Goal: Navigation & Orientation: Find specific page/section

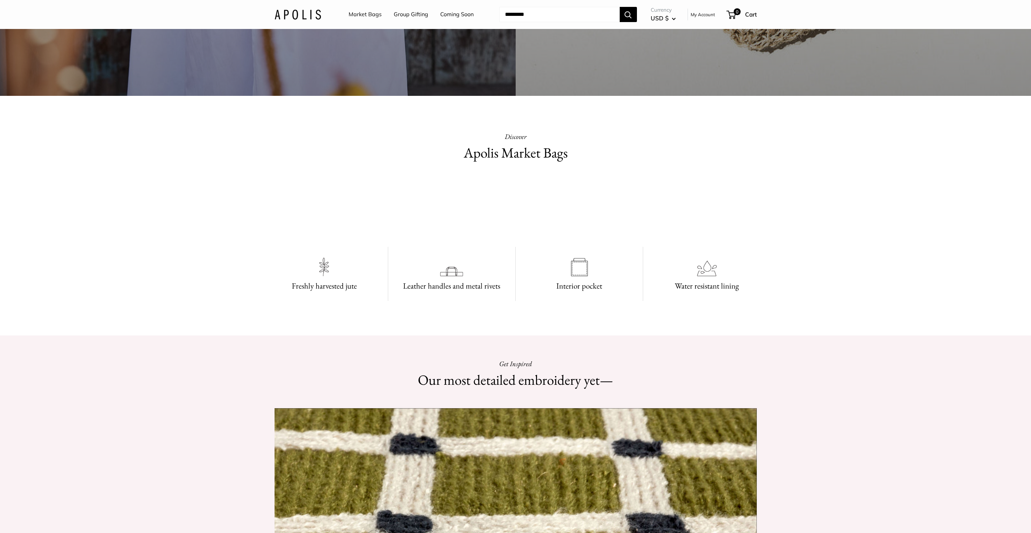
scroll to position [730, 0]
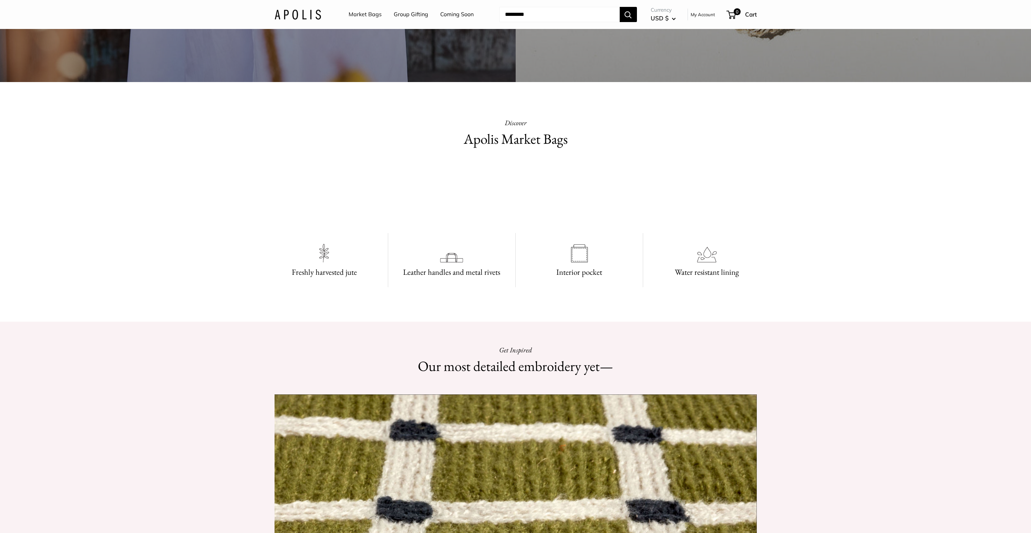
click at [365, 13] on link "Market Bags" at bounding box center [365, 14] width 33 height 10
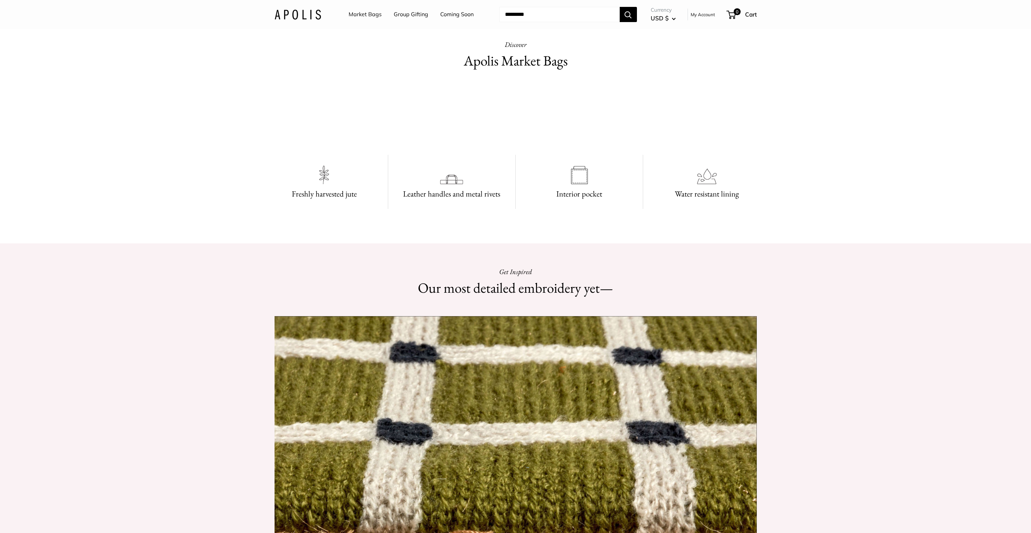
scroll to position [842, 0]
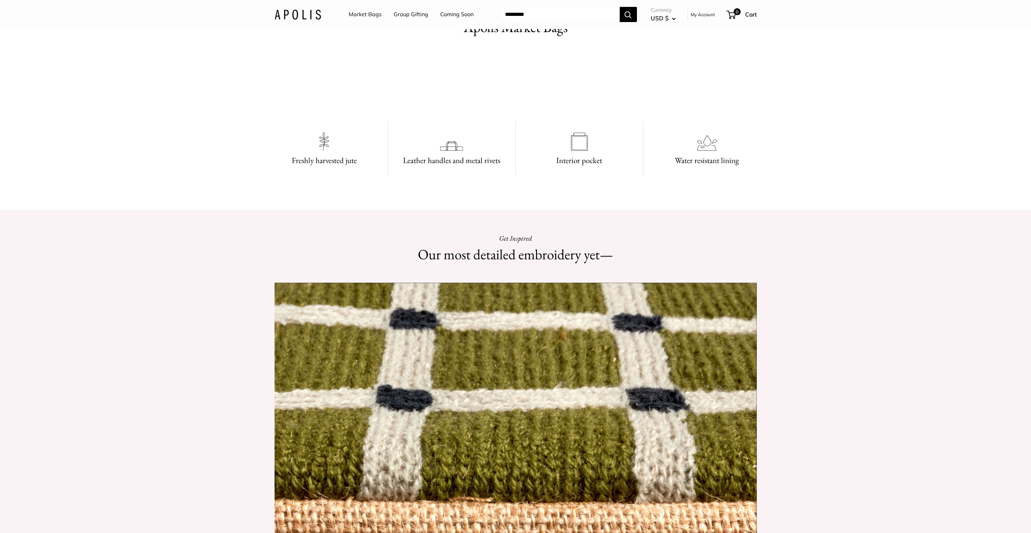
click at [521, 107] on video at bounding box center [515, 81] width 103 height 52
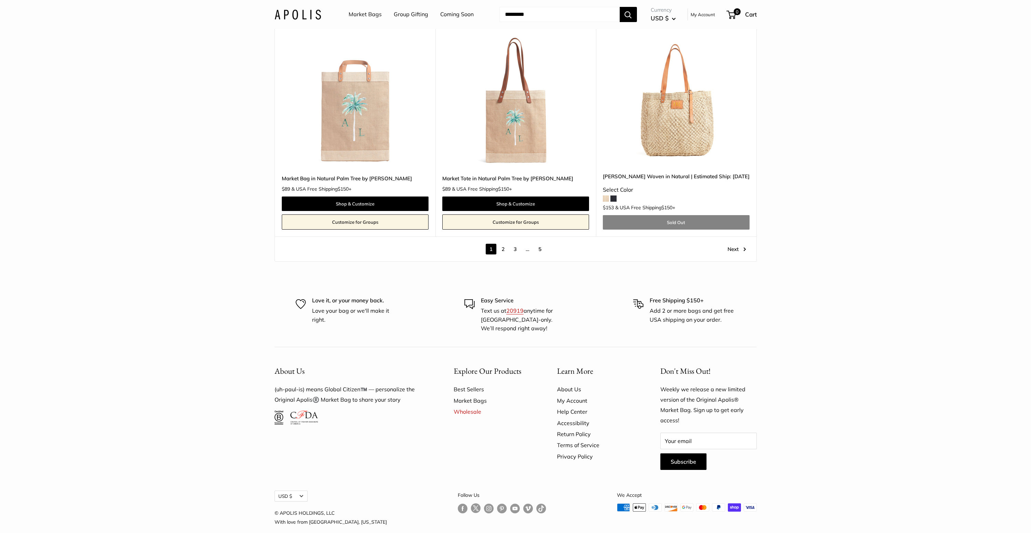
scroll to position [3927, 0]
click at [465, 405] on link "Wholesale" at bounding box center [493, 410] width 79 height 11
